Goal: Information Seeking & Learning: Learn about a topic

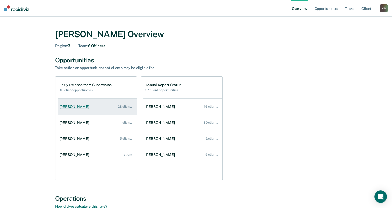
click at [129, 108] on div "23 clients" at bounding box center [125, 107] width 15 height 4
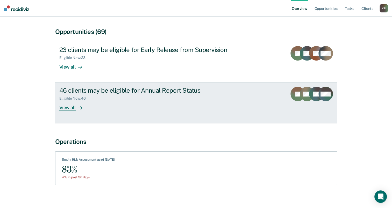
scroll to position [45, 0]
